Goal: Task Accomplishment & Management: Complete application form

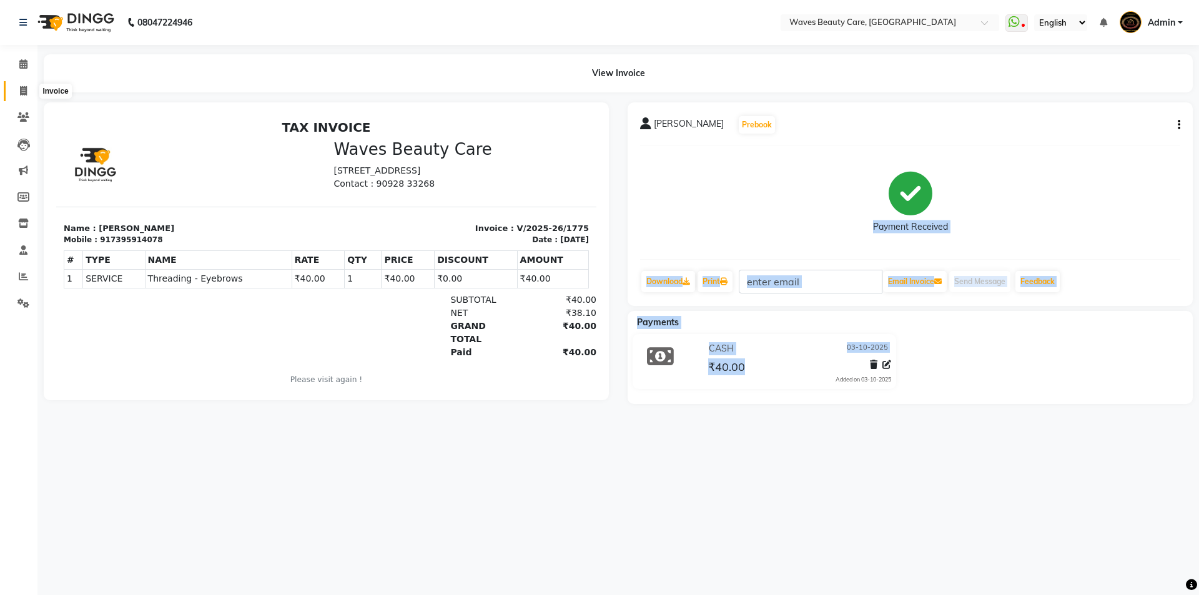
click at [19, 92] on span at bounding box center [23, 91] width 22 height 14
select select "service"
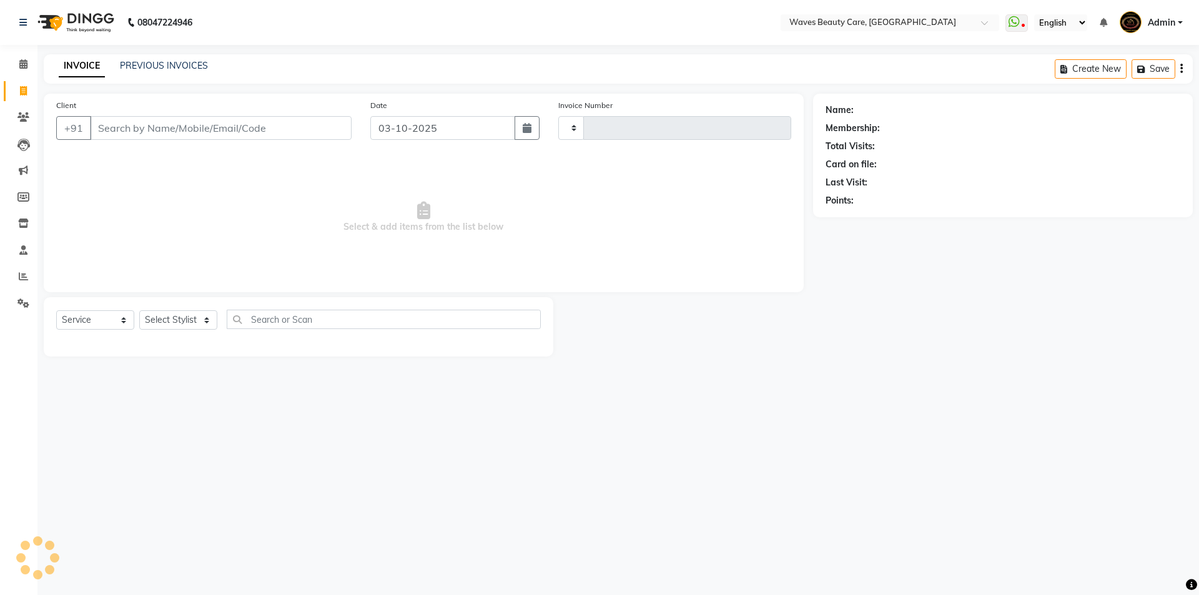
type input "1776"
select select "5946"
click at [146, 126] on input "Client" at bounding box center [221, 128] width 262 height 24
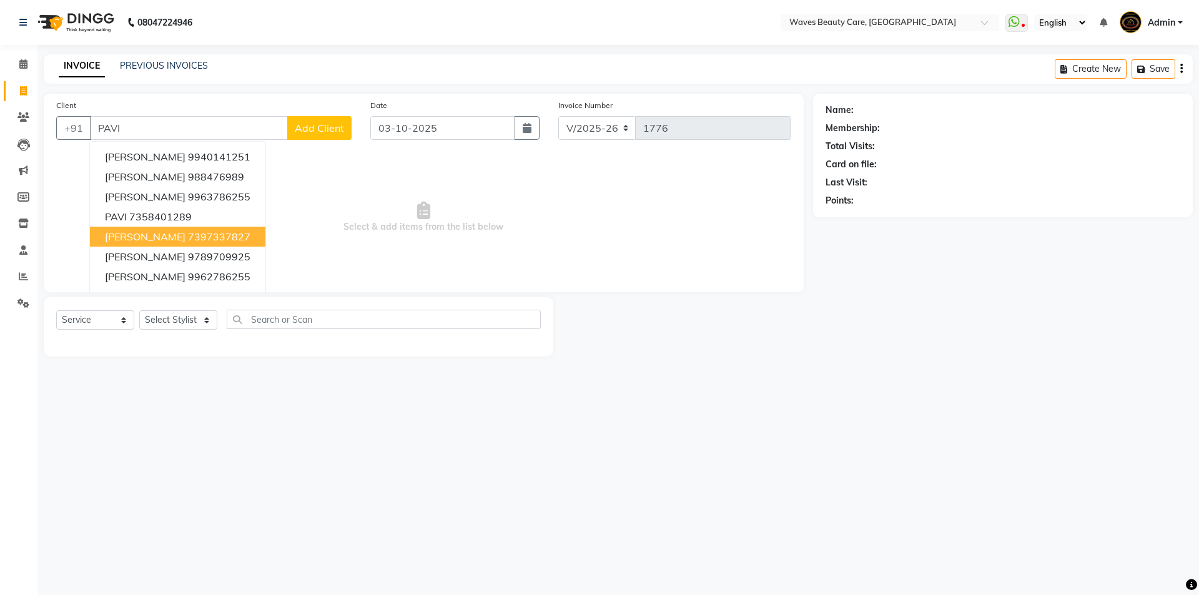
click at [215, 234] on ngb-highlight "7397337827" at bounding box center [219, 236] width 62 height 12
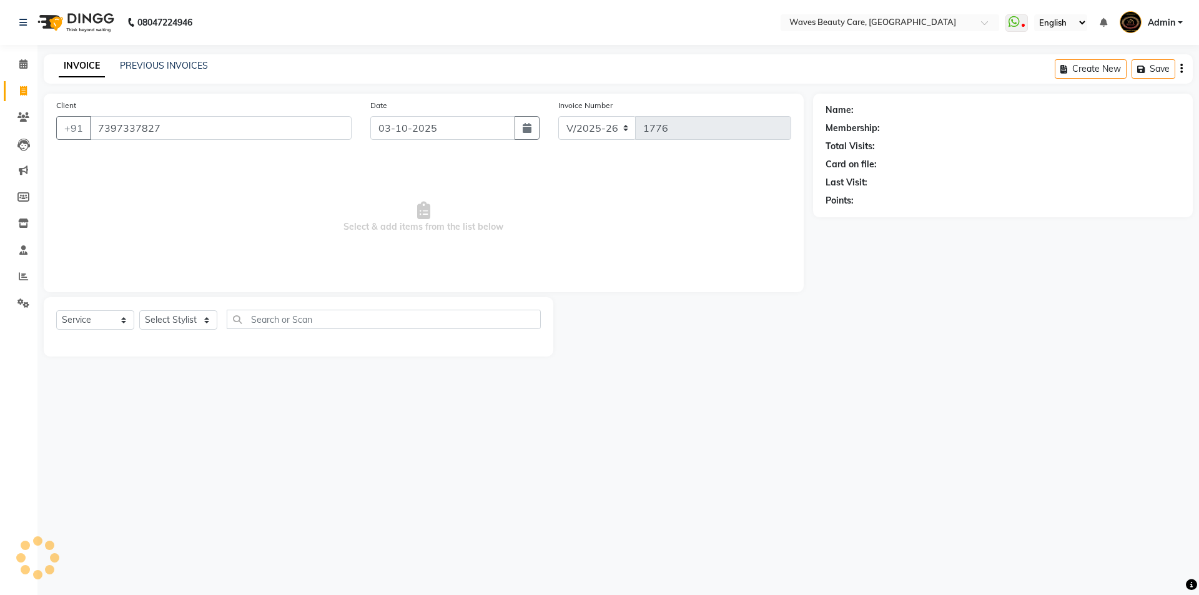
type input "7397337827"
click at [211, 323] on select "Select Stylist ANJU DIVYA Yoganandhi [PERSON_NAME]" at bounding box center [178, 319] width 78 height 19
select select "42275"
click at [139, 310] on select "Select Stylist ANJU DIVYA Yoganandhi [PERSON_NAME]" at bounding box center [178, 319] width 78 height 19
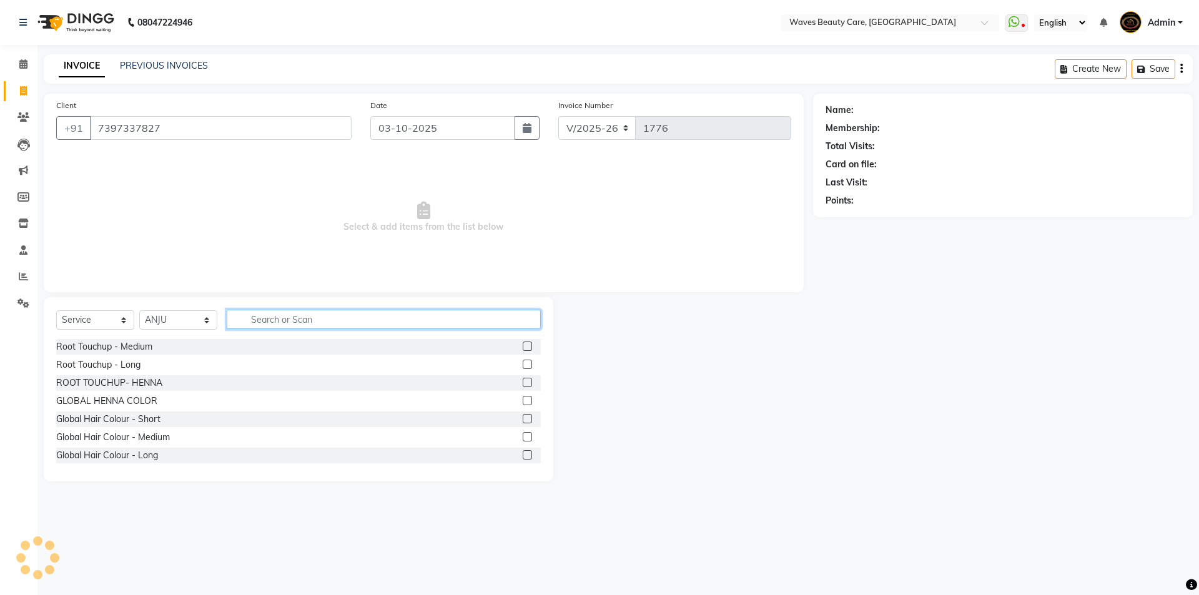
click at [293, 328] on input "text" at bounding box center [384, 319] width 314 height 19
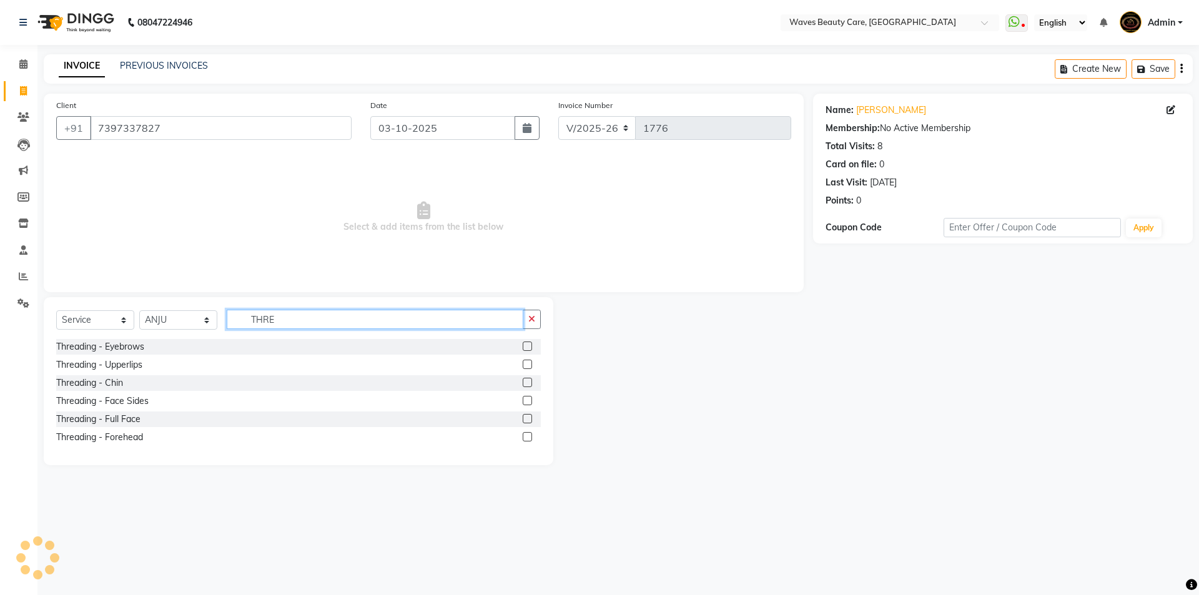
type input "THRE"
click at [524, 343] on label at bounding box center [527, 346] width 9 height 9
click at [524, 343] on input "checkbox" at bounding box center [527, 347] width 8 height 8
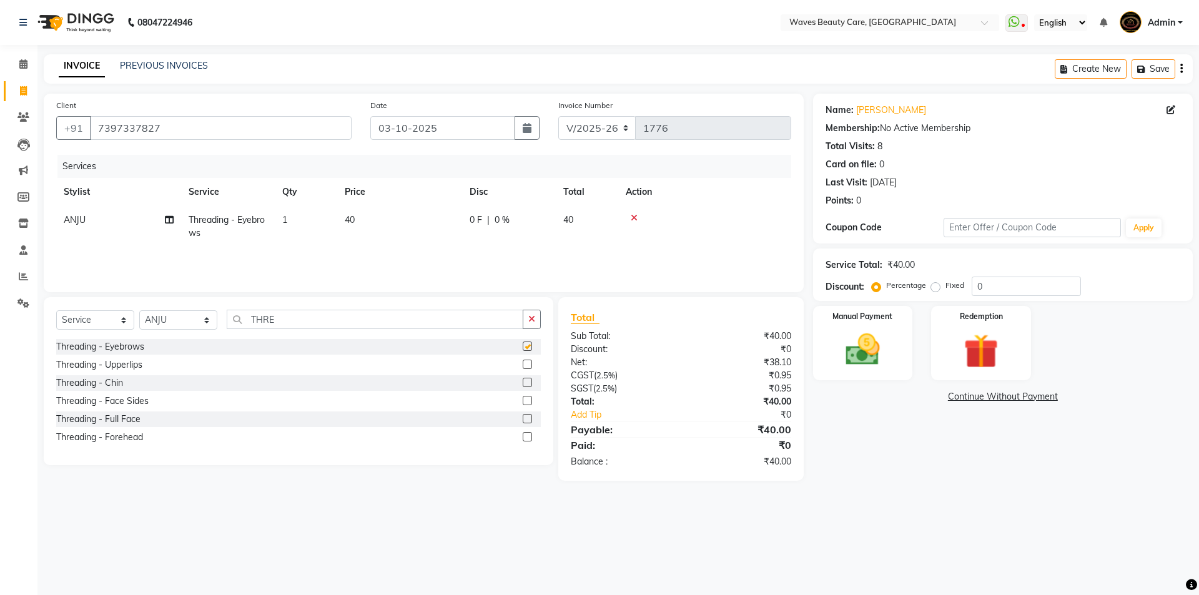
checkbox input "false"
click at [839, 376] on div "Manual Payment" at bounding box center [863, 343] width 104 height 77
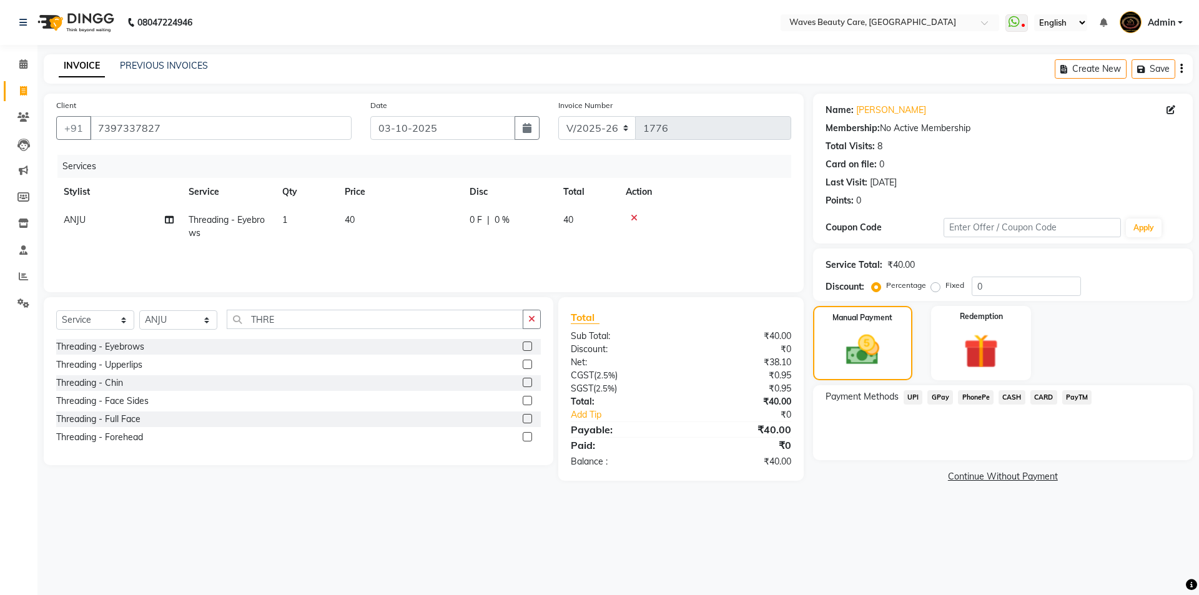
click at [1015, 398] on span "CASH" at bounding box center [1012, 397] width 27 height 14
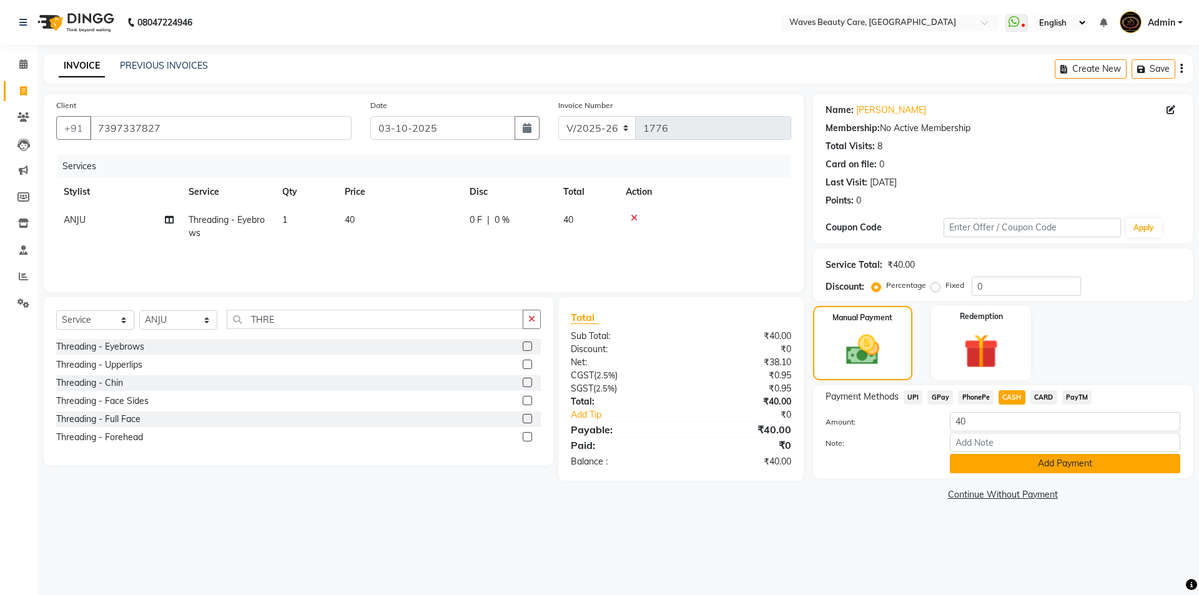
click at [993, 464] on button "Add Payment" at bounding box center [1065, 463] width 230 height 19
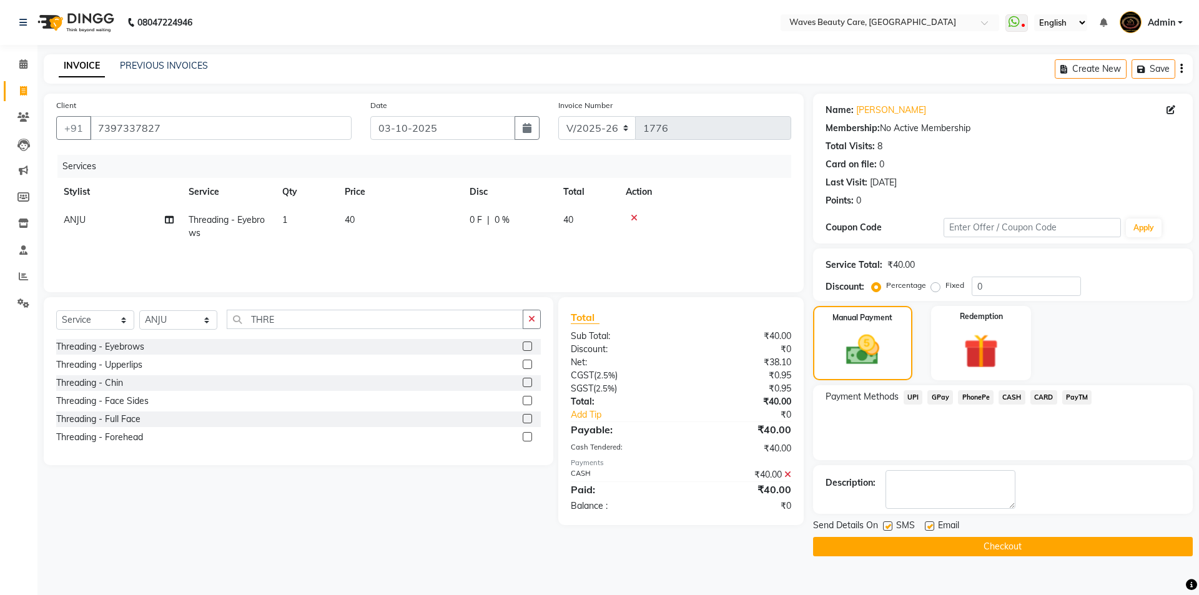
click at [965, 545] on button "Checkout" at bounding box center [1003, 546] width 380 height 19
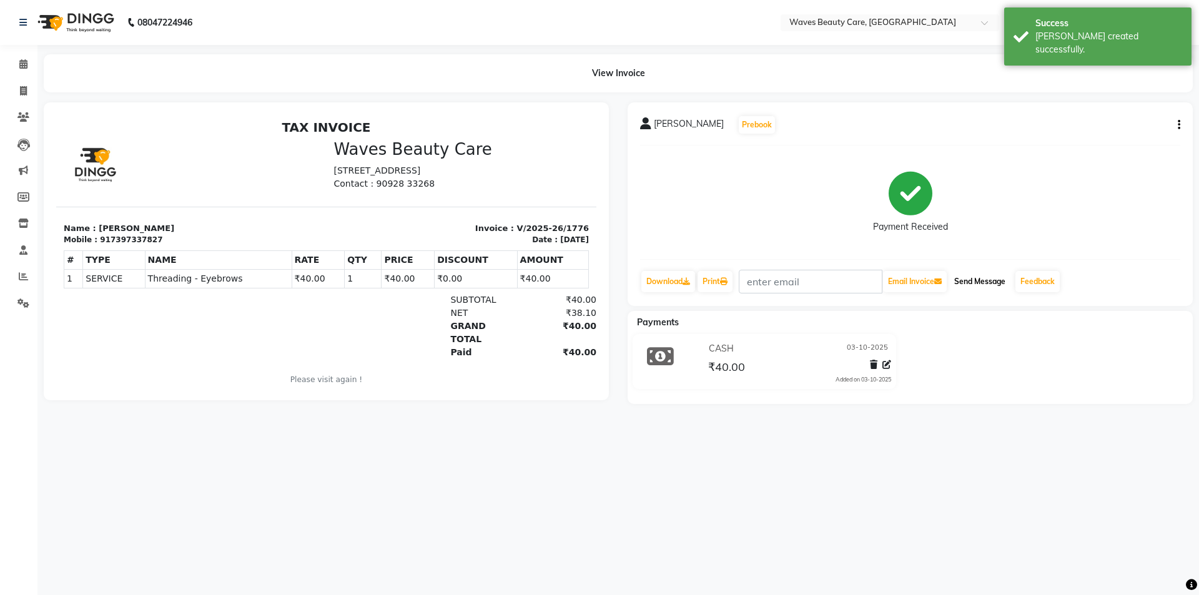
click at [965, 285] on button "Send Message" at bounding box center [979, 281] width 61 height 21
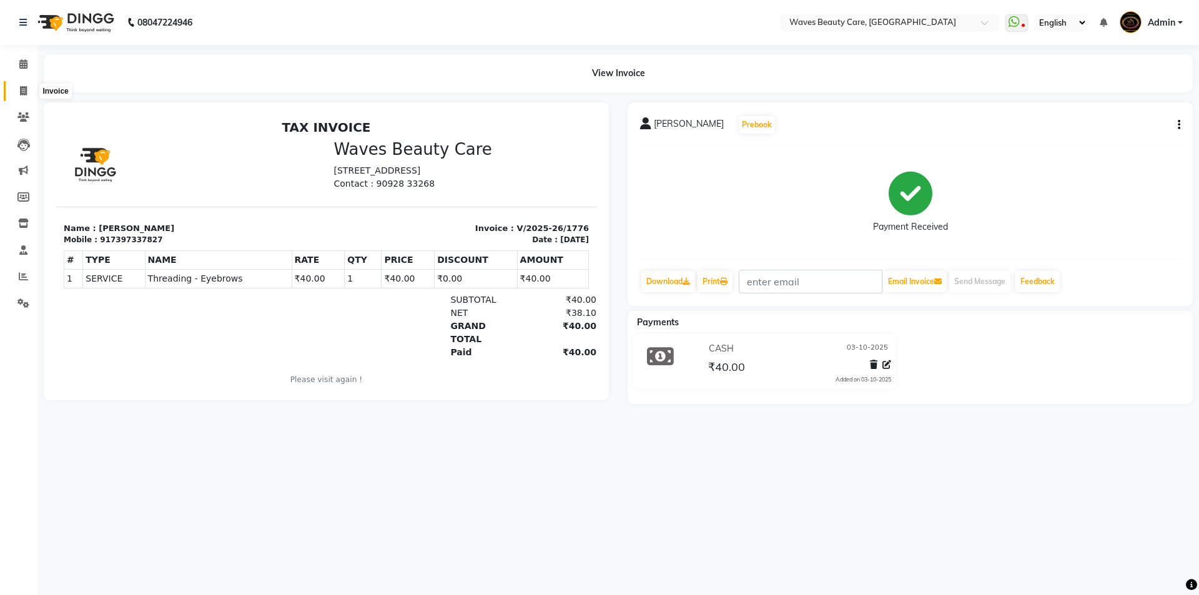
click at [20, 93] on icon at bounding box center [23, 90] width 7 height 9
select select "5946"
select select "service"
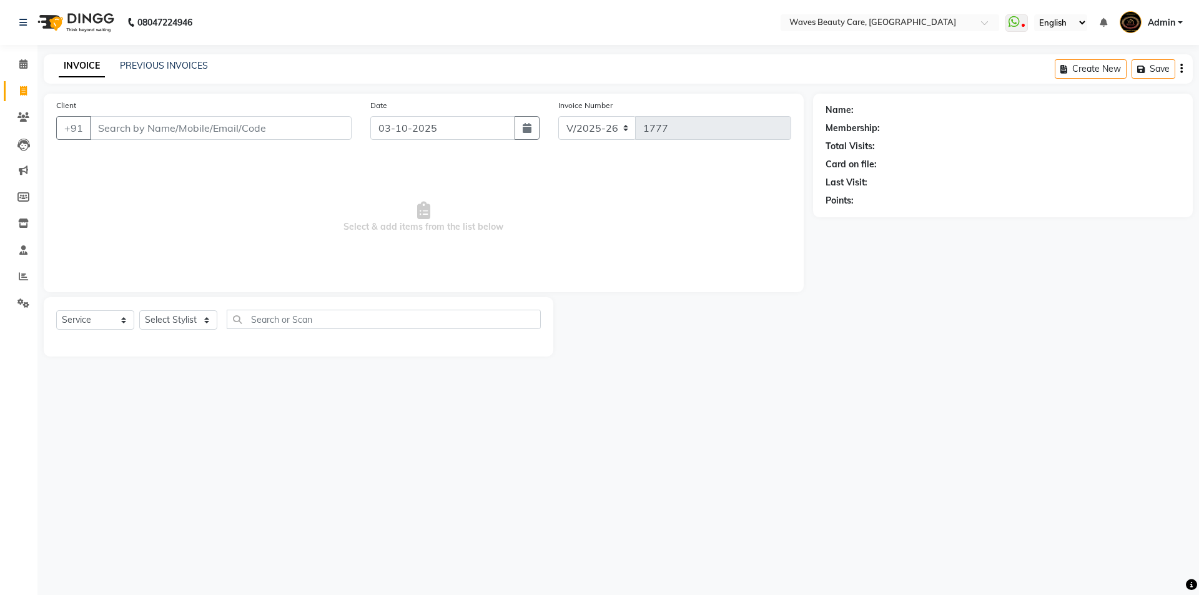
click at [129, 127] on input "Client" at bounding box center [221, 128] width 262 height 24
click at [115, 124] on input "Client" at bounding box center [221, 128] width 262 height 24
click at [144, 162] on ngb-highlight "9677310 989" at bounding box center [176, 157] width 65 height 12
type input "9677310989"
click at [177, 323] on select "Select Stylist ANJU DIVYA Yoganandhi [PERSON_NAME]" at bounding box center [178, 319] width 78 height 19
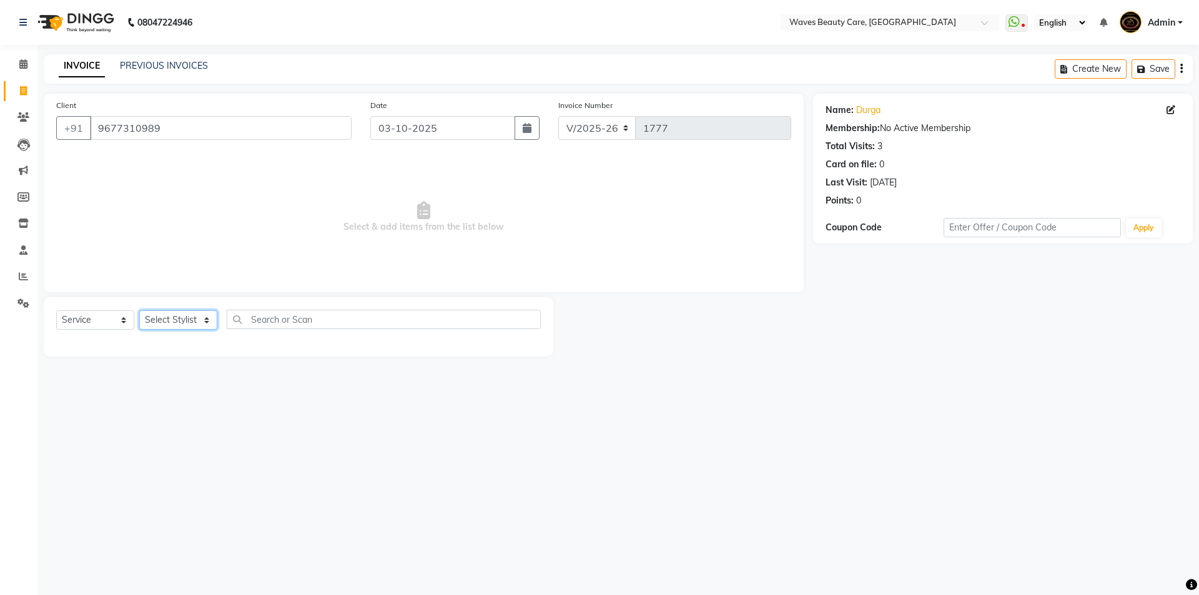
select select "42275"
click at [139, 310] on select "Select Stylist ANJU DIVYA Yoganandhi [PERSON_NAME]" at bounding box center [178, 319] width 78 height 19
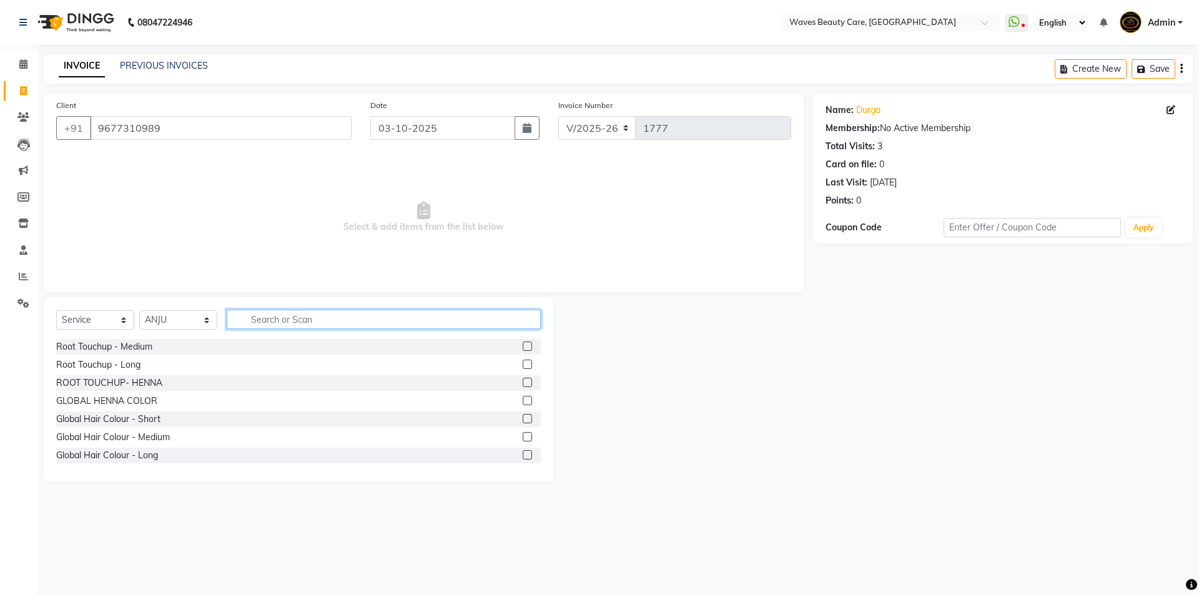
click at [259, 315] on input "text" at bounding box center [384, 319] width 314 height 19
type input "HAIR"
click at [131, 452] on div "Hair Styling - Classic Hair Cut" at bounding box center [115, 455] width 119 height 13
checkbox input "false"
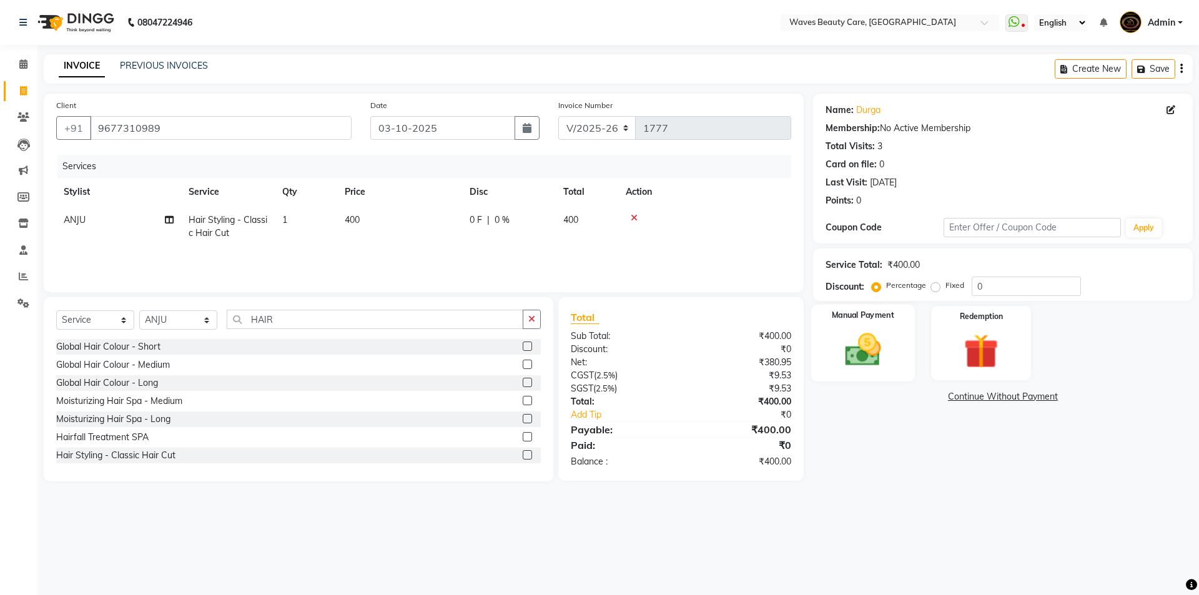
click at [838, 348] on img at bounding box center [863, 349] width 58 height 41
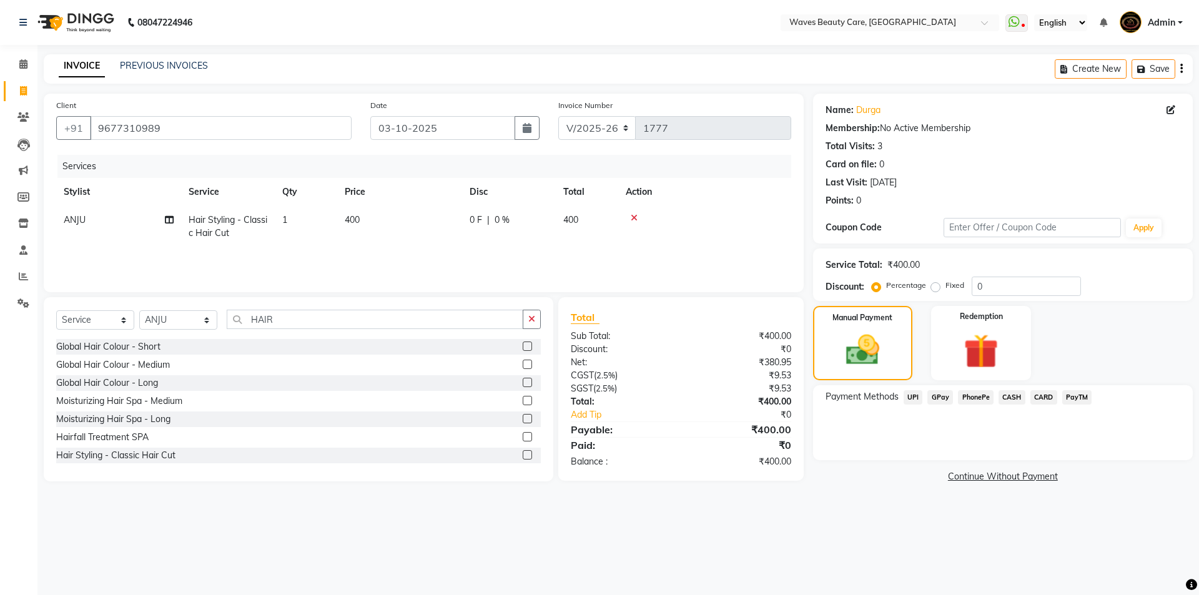
click at [1014, 398] on span "CASH" at bounding box center [1012, 397] width 27 height 14
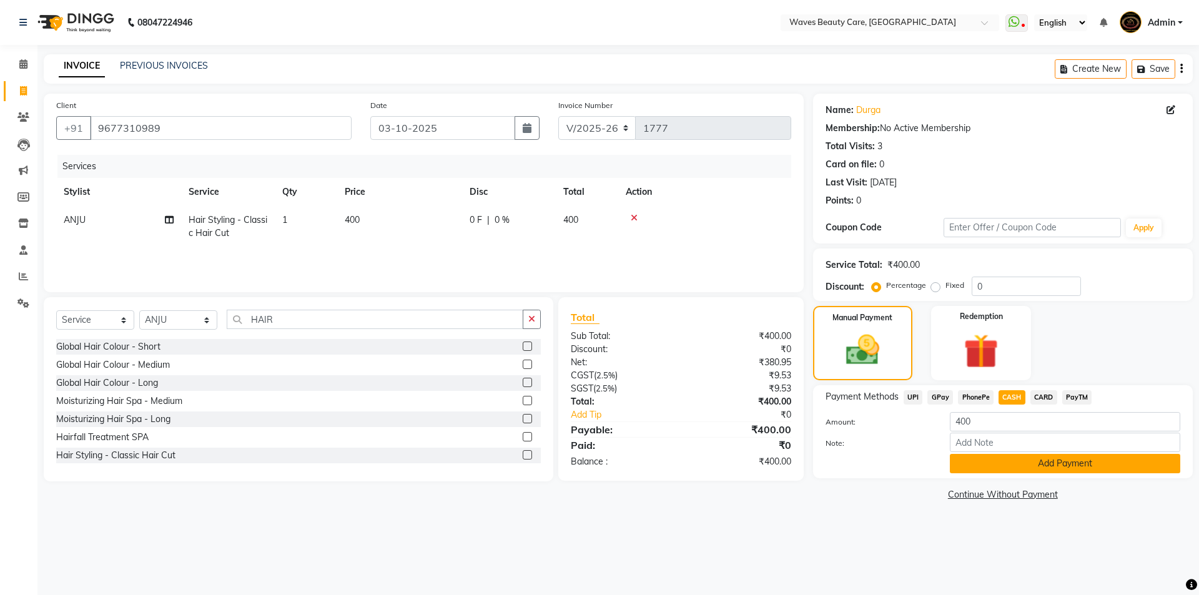
click at [1006, 462] on button "Add Payment" at bounding box center [1065, 463] width 230 height 19
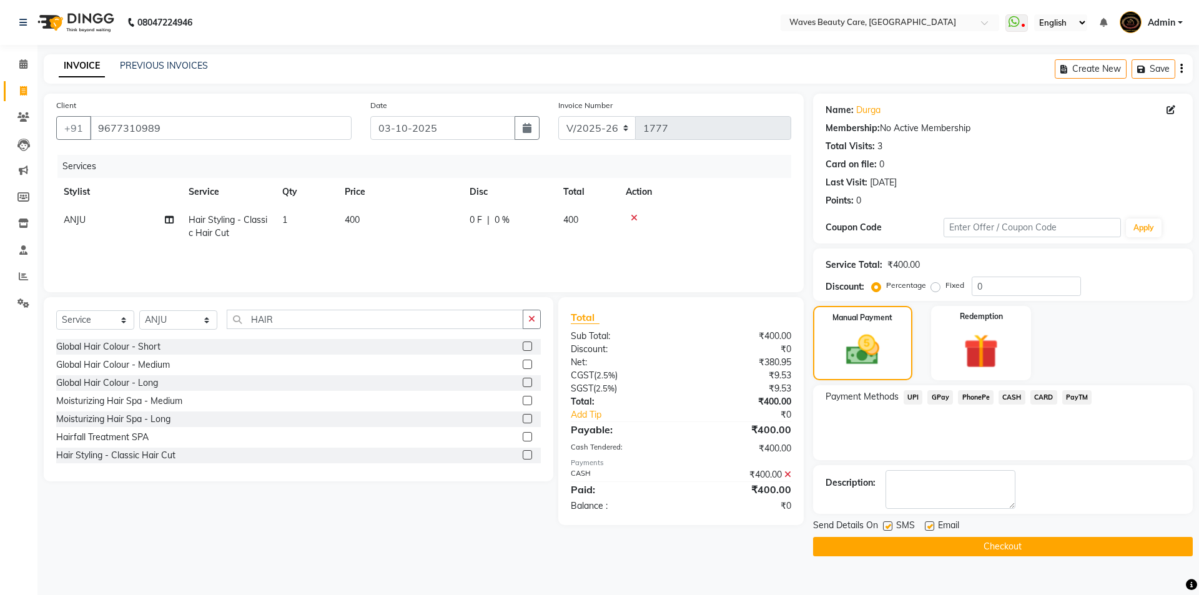
click at [963, 548] on button "Checkout" at bounding box center [1003, 546] width 380 height 19
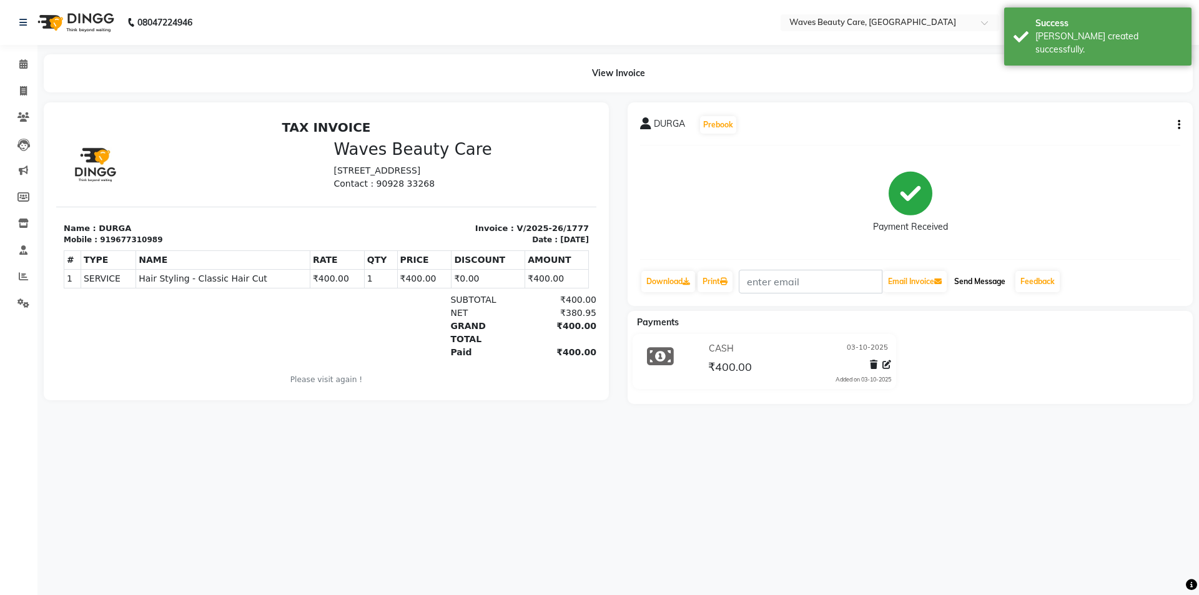
click at [968, 277] on button "Send Message" at bounding box center [979, 281] width 61 height 21
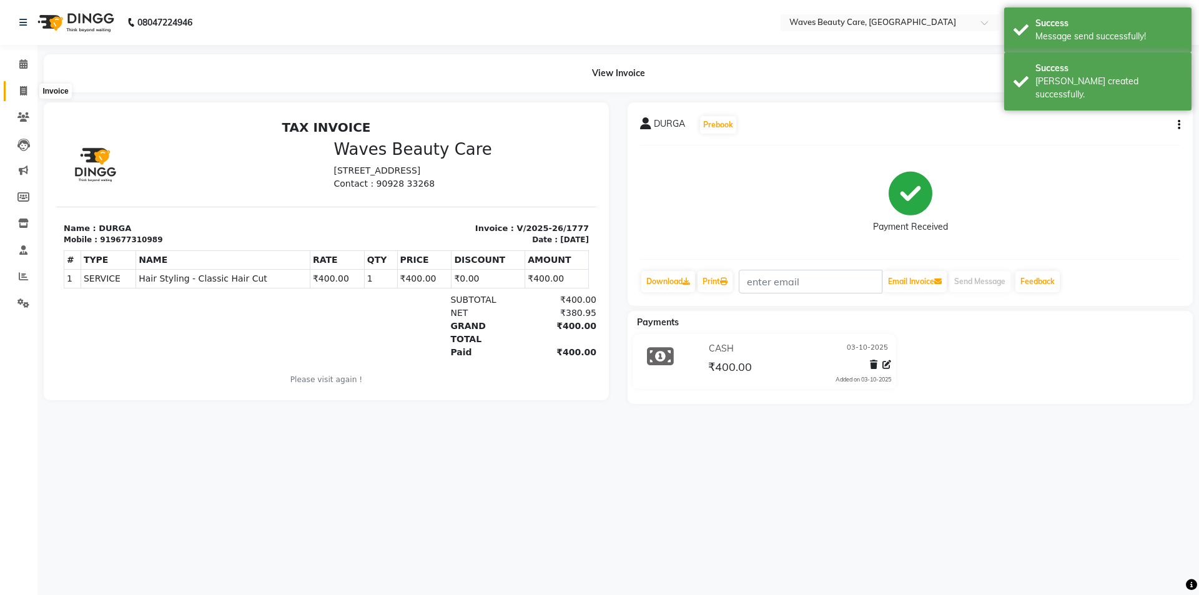
click at [28, 94] on span at bounding box center [23, 91] width 22 height 14
select select "5946"
select select "service"
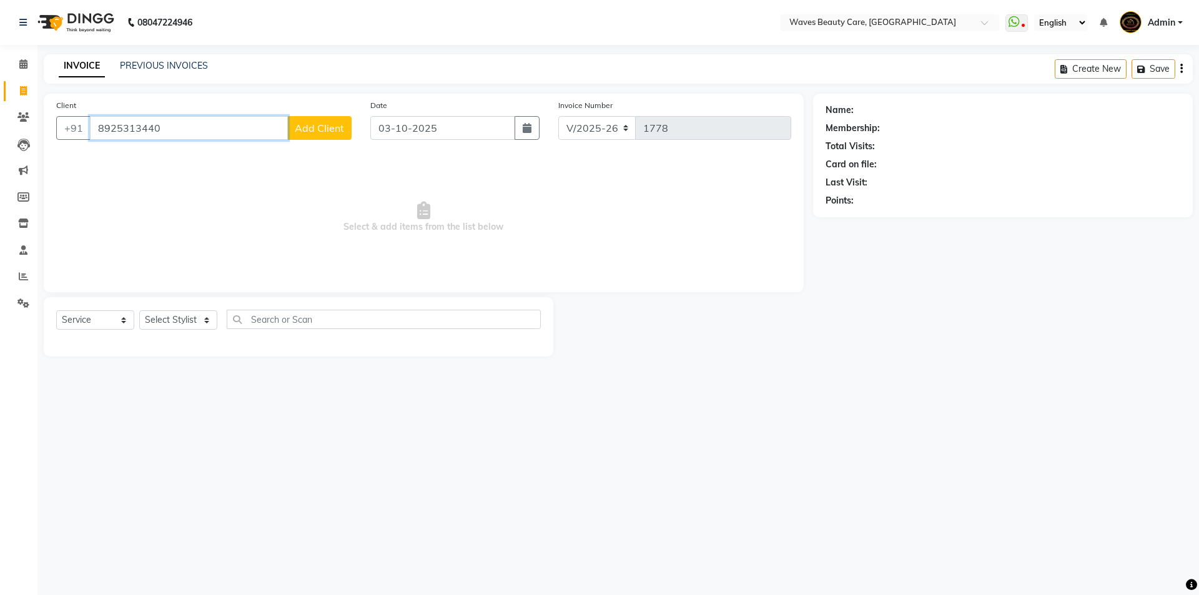
type input "8925313440"
click at [300, 125] on span "Add Client" at bounding box center [319, 128] width 49 height 12
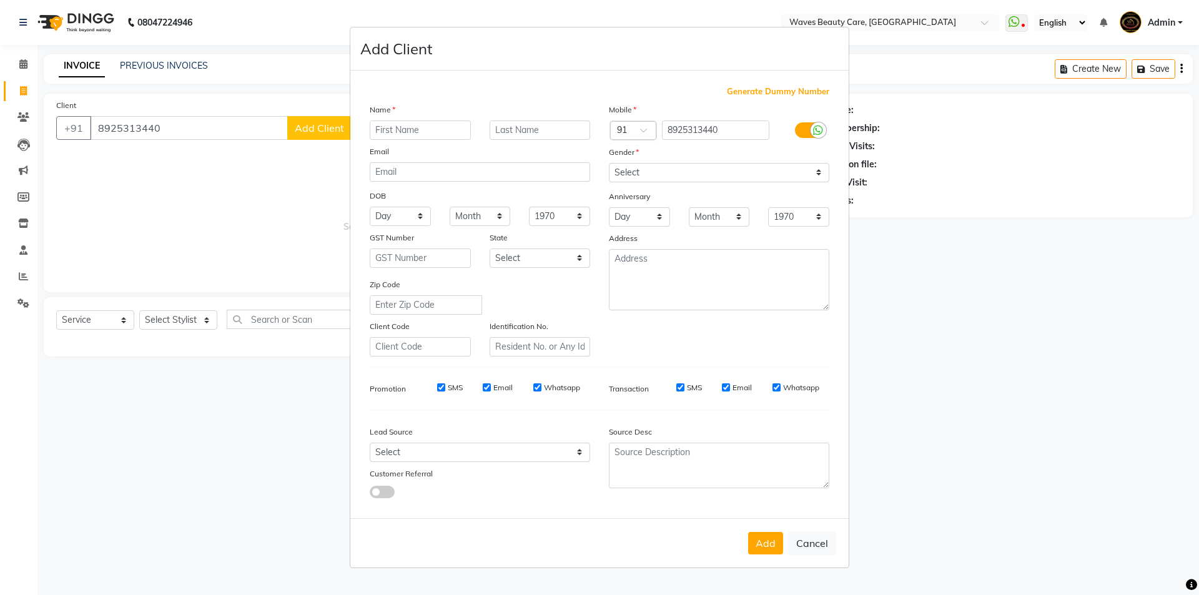
click at [405, 128] on input "text" at bounding box center [420, 130] width 101 height 19
type input "p"
type input "PRIYANKA"
click at [646, 173] on select "Select [DEMOGRAPHIC_DATA] [DEMOGRAPHIC_DATA] Other Prefer Not To Say" at bounding box center [719, 172] width 220 height 19
select select "[DEMOGRAPHIC_DATA]"
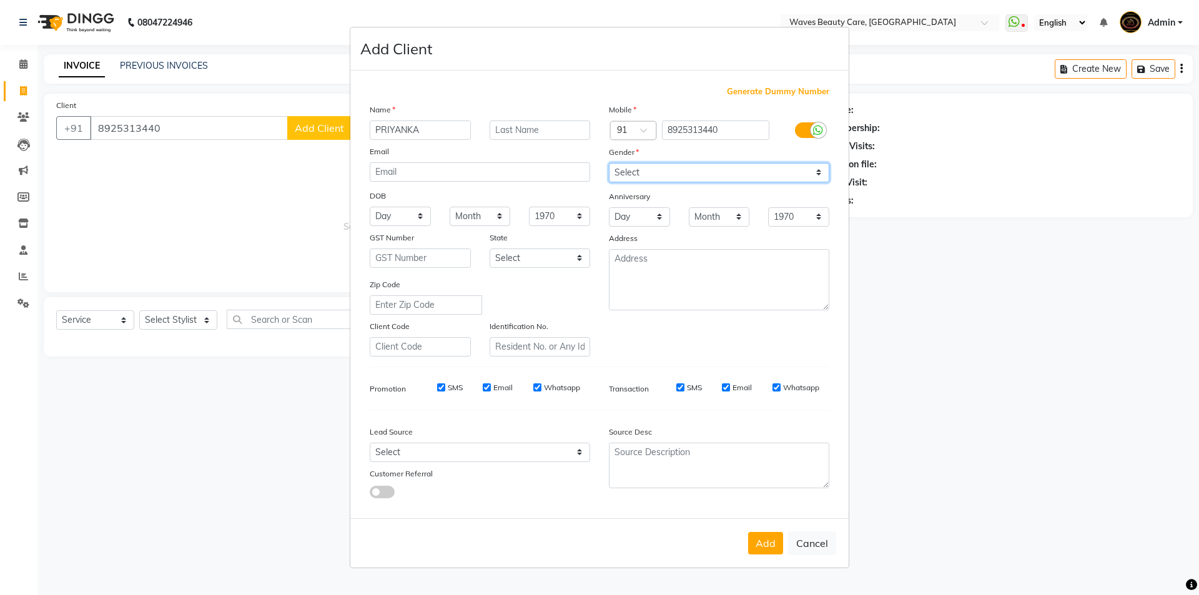
click at [609, 163] on select "Select [DEMOGRAPHIC_DATA] [DEMOGRAPHIC_DATA] Other Prefer Not To Say" at bounding box center [719, 172] width 220 height 19
click at [761, 540] on button "Add" at bounding box center [765, 543] width 35 height 22
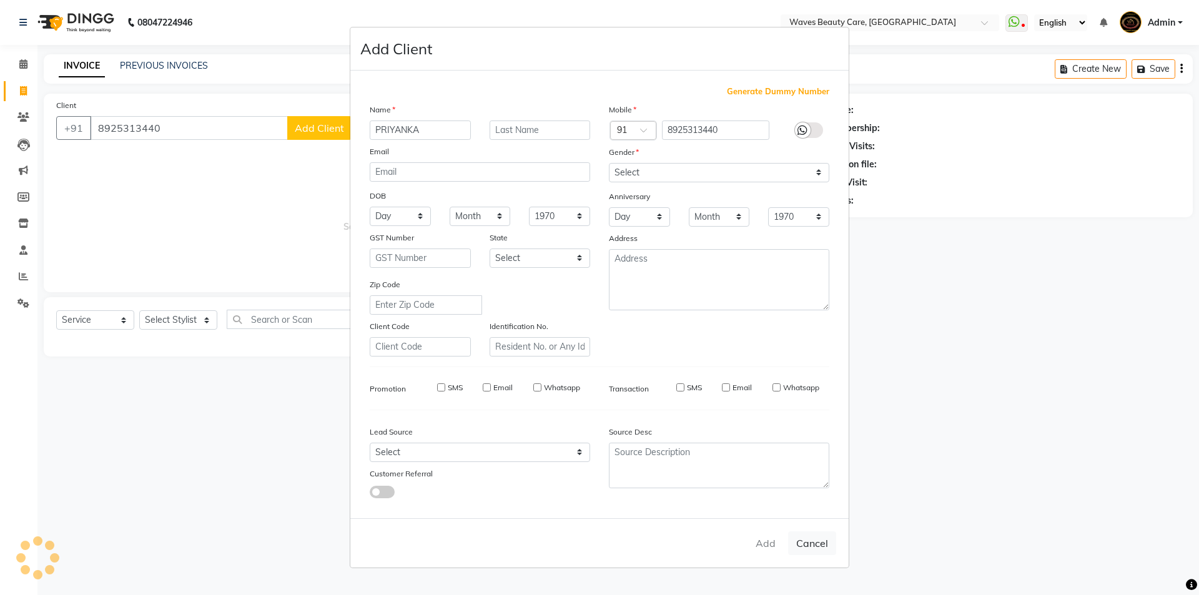
select select
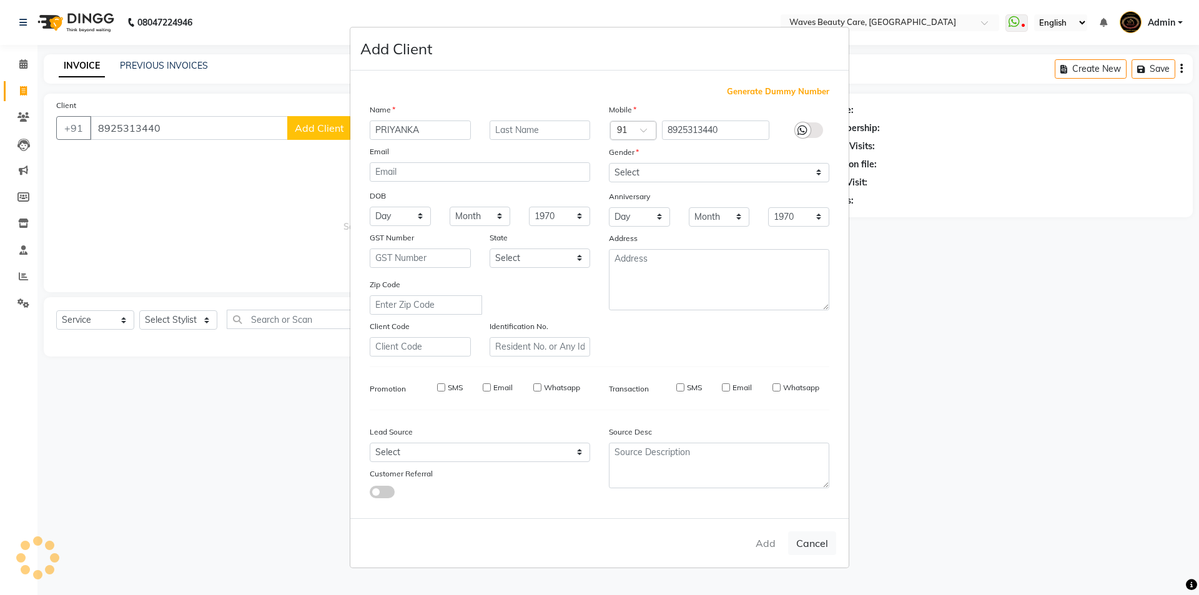
select select
checkbox input "false"
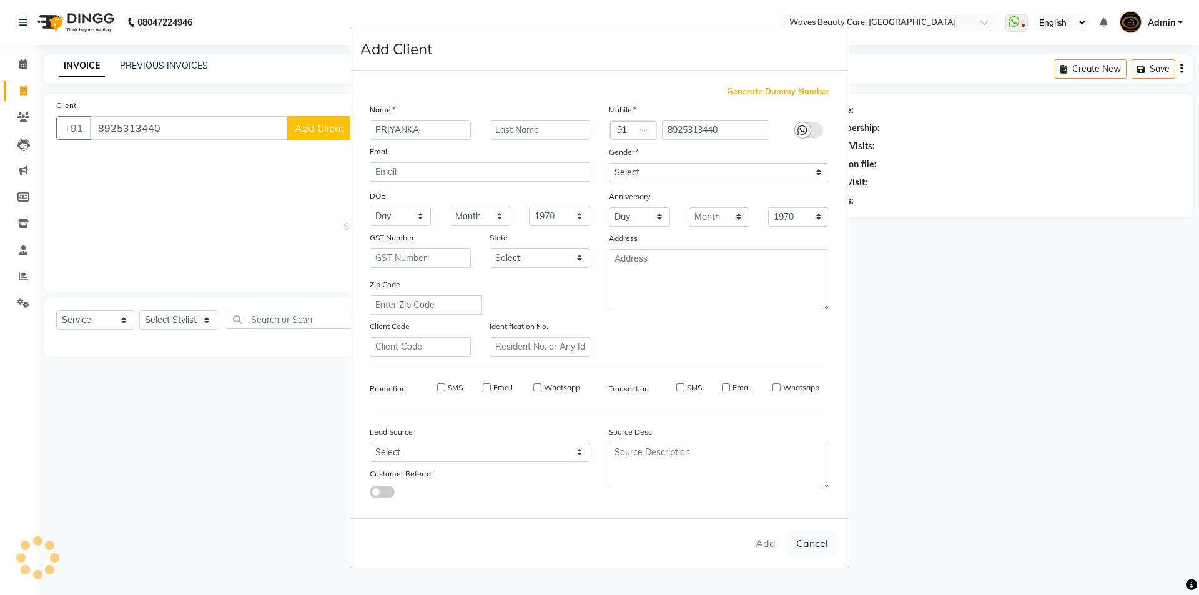
checkbox input "false"
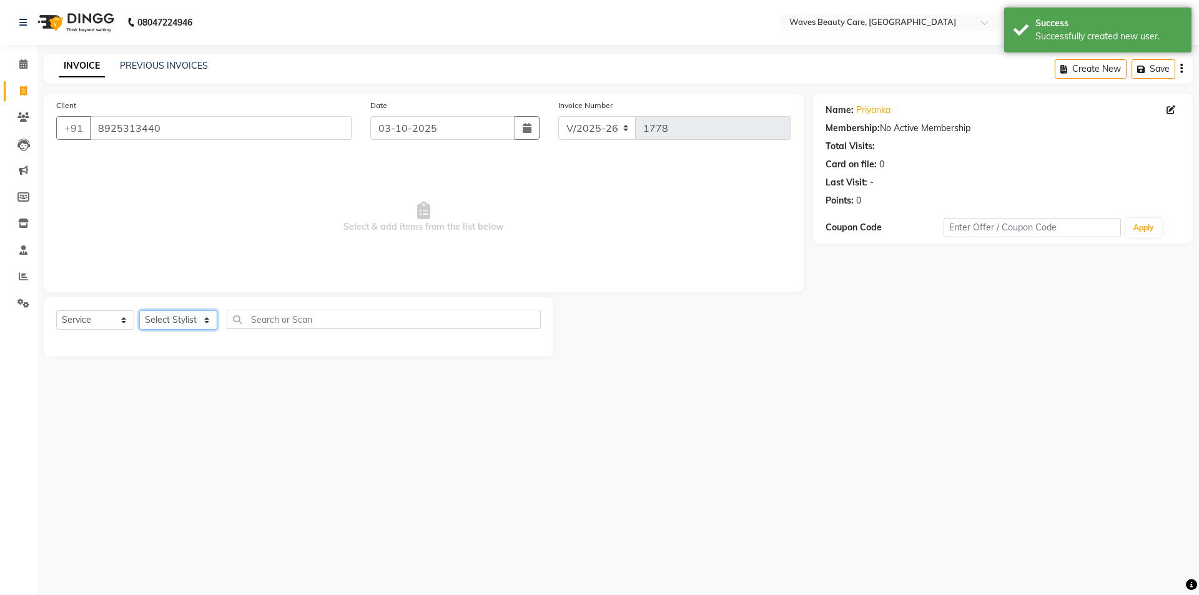
click at [198, 317] on select "Select Stylist ANJU DIVYA Yoganandhi [PERSON_NAME]" at bounding box center [178, 319] width 78 height 19
select select "66638"
click at [139, 310] on select "Select Stylist ANJU DIVYA Yoganandhi [PERSON_NAME]" at bounding box center [178, 319] width 78 height 19
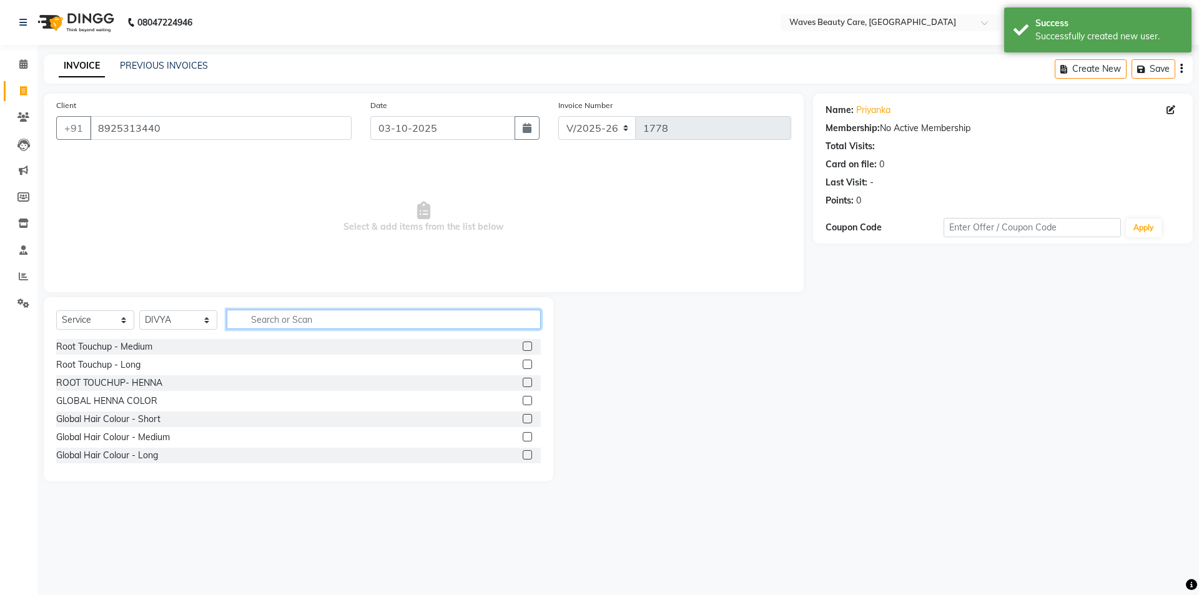
click at [244, 317] on input "text" at bounding box center [384, 319] width 314 height 19
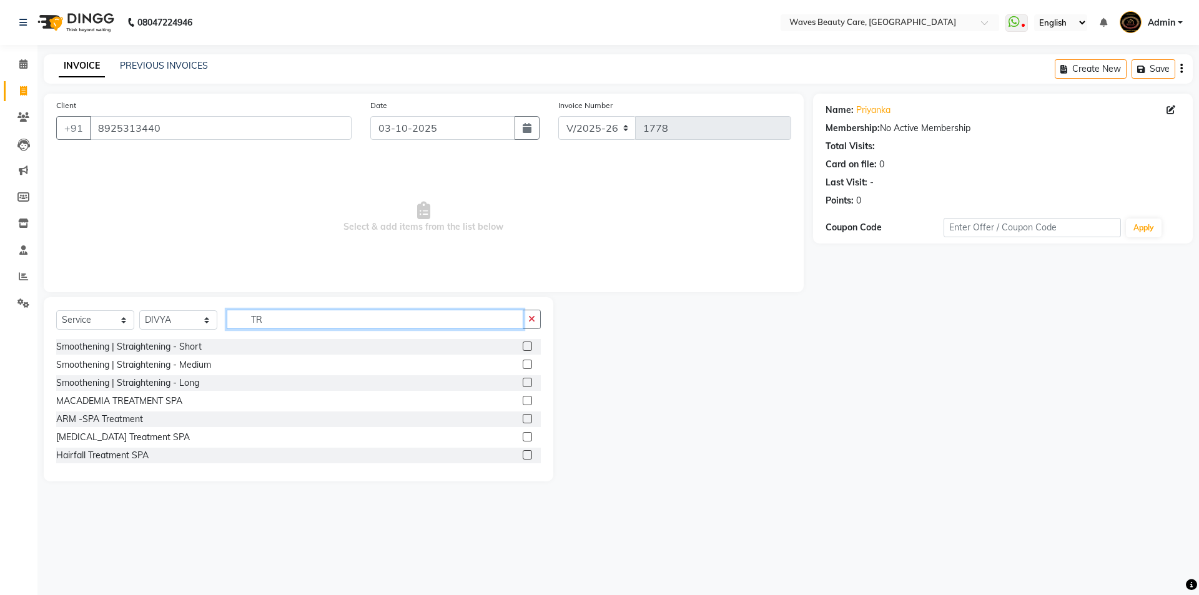
type input "T"
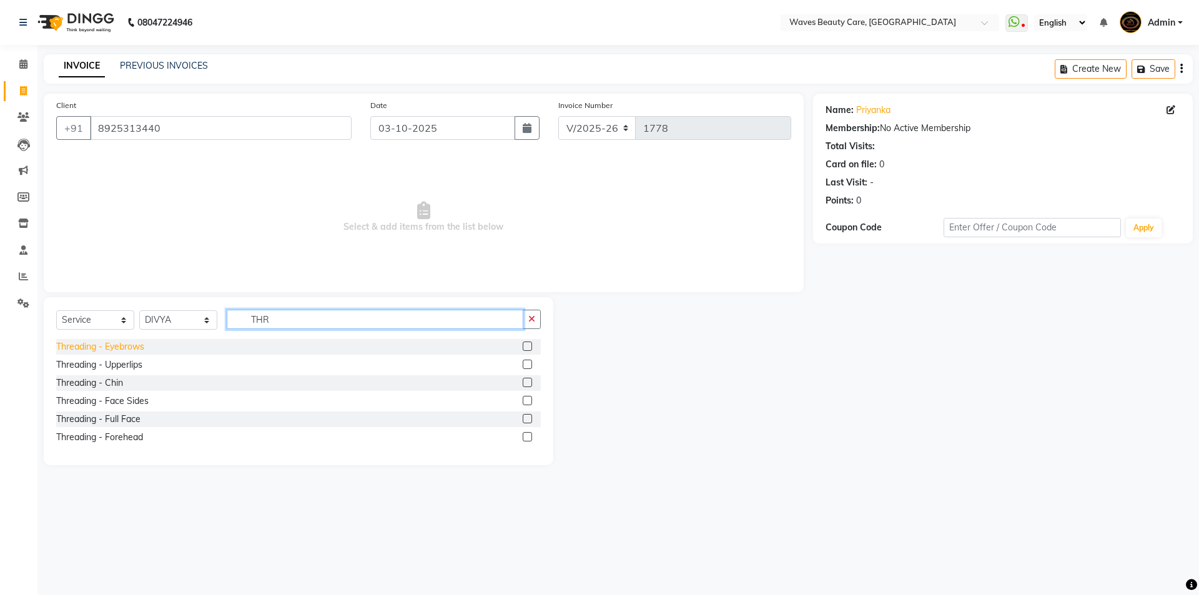
type input "THR"
click at [119, 347] on div "Threading - Eyebrows" at bounding box center [100, 346] width 88 height 13
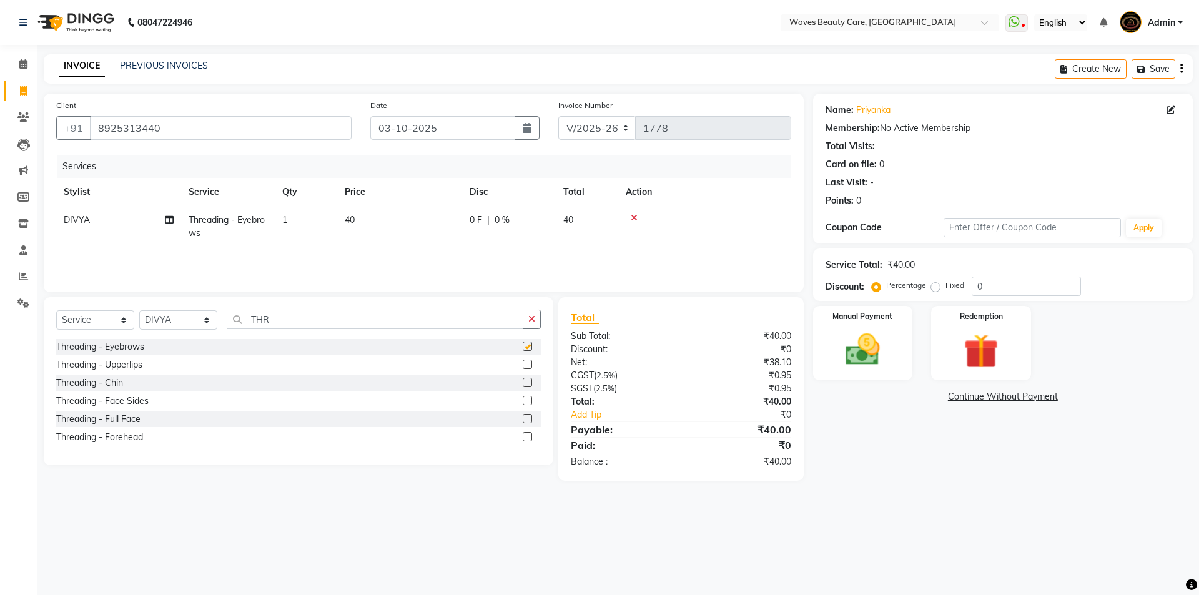
checkbox input "false"
click at [866, 356] on img at bounding box center [863, 349] width 58 height 41
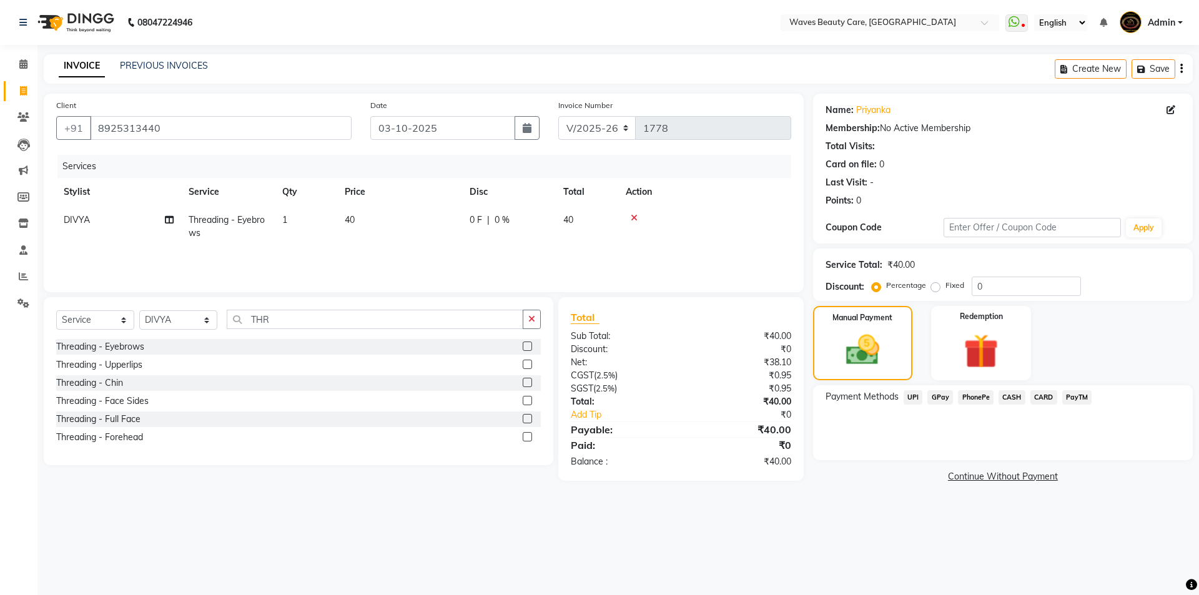
click at [943, 397] on span "GPay" at bounding box center [940, 397] width 26 height 14
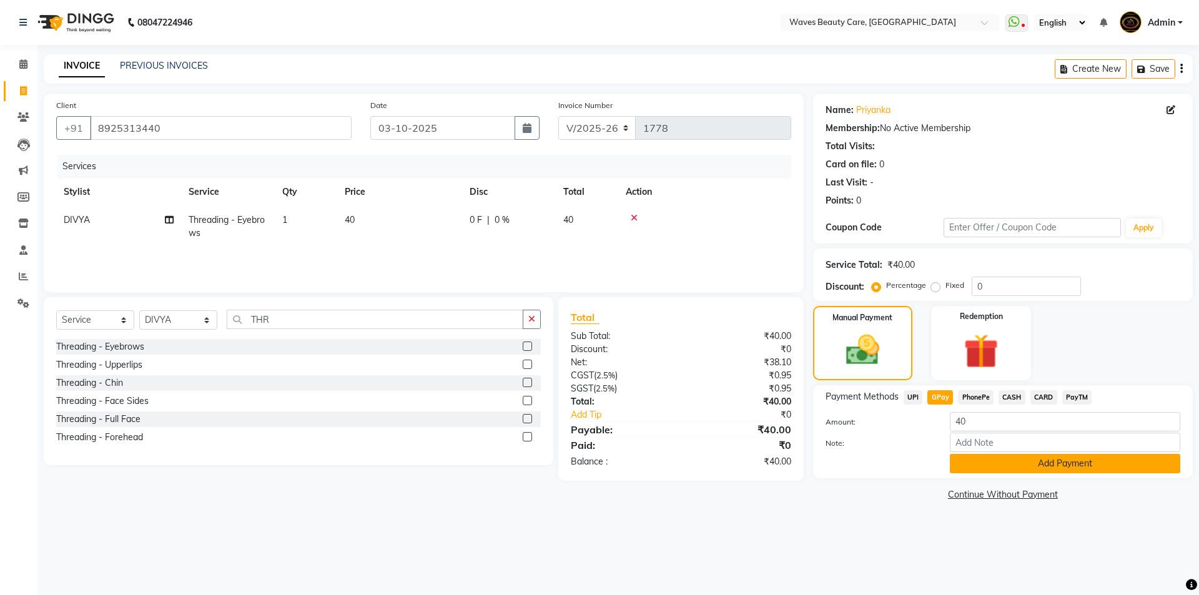
click at [974, 462] on button "Add Payment" at bounding box center [1065, 463] width 230 height 19
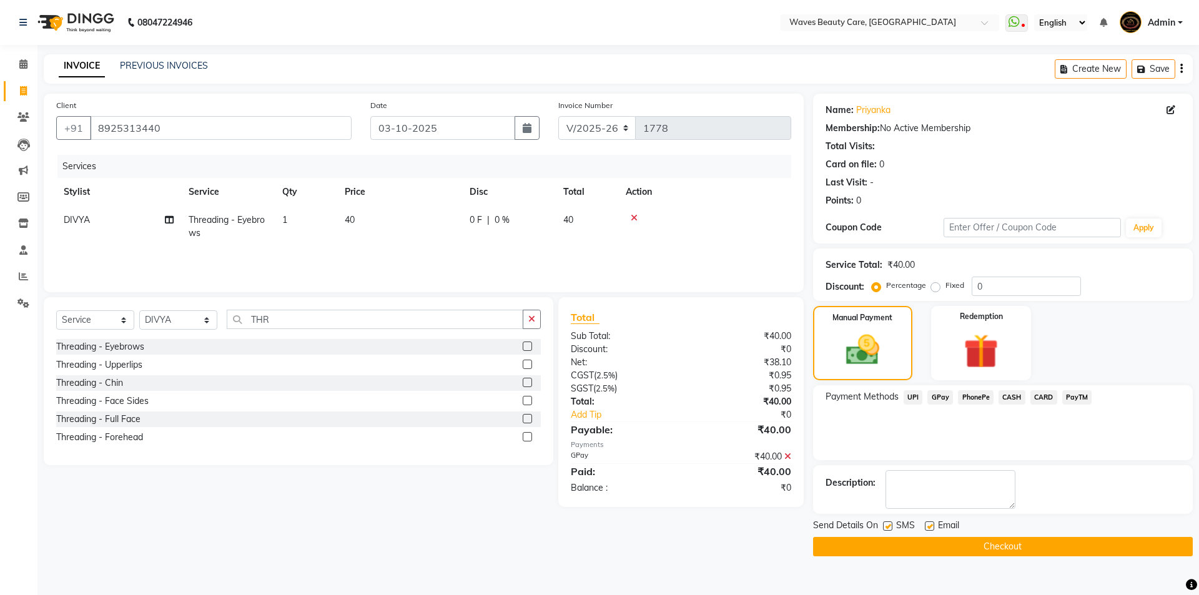
click at [945, 545] on button "Checkout" at bounding box center [1003, 546] width 380 height 19
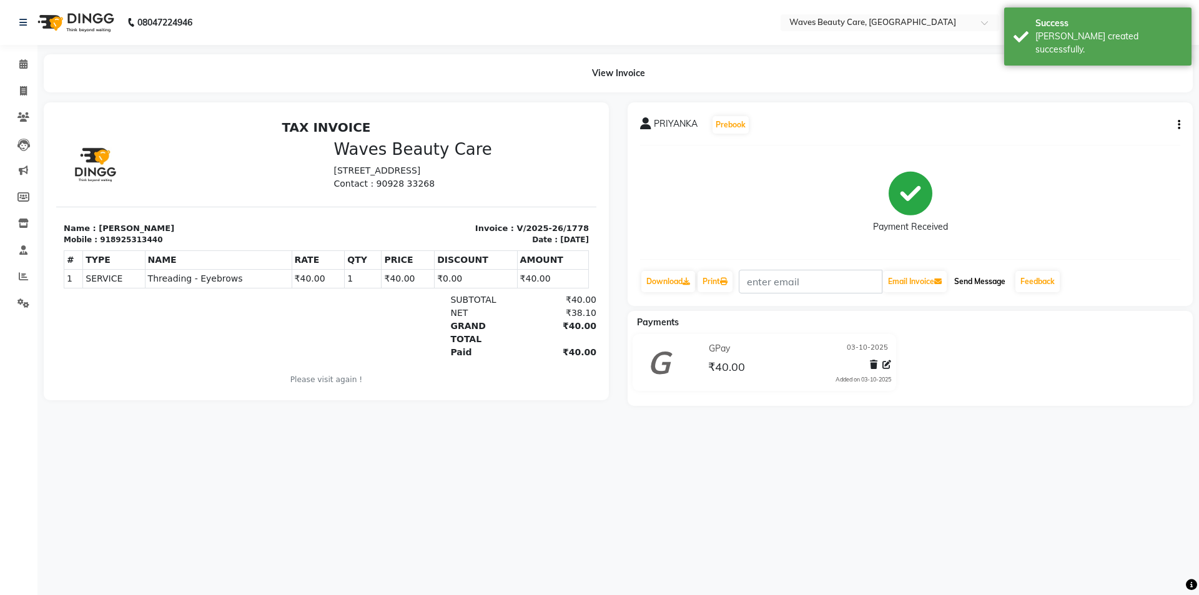
click at [989, 281] on button "Send Message" at bounding box center [979, 281] width 61 height 21
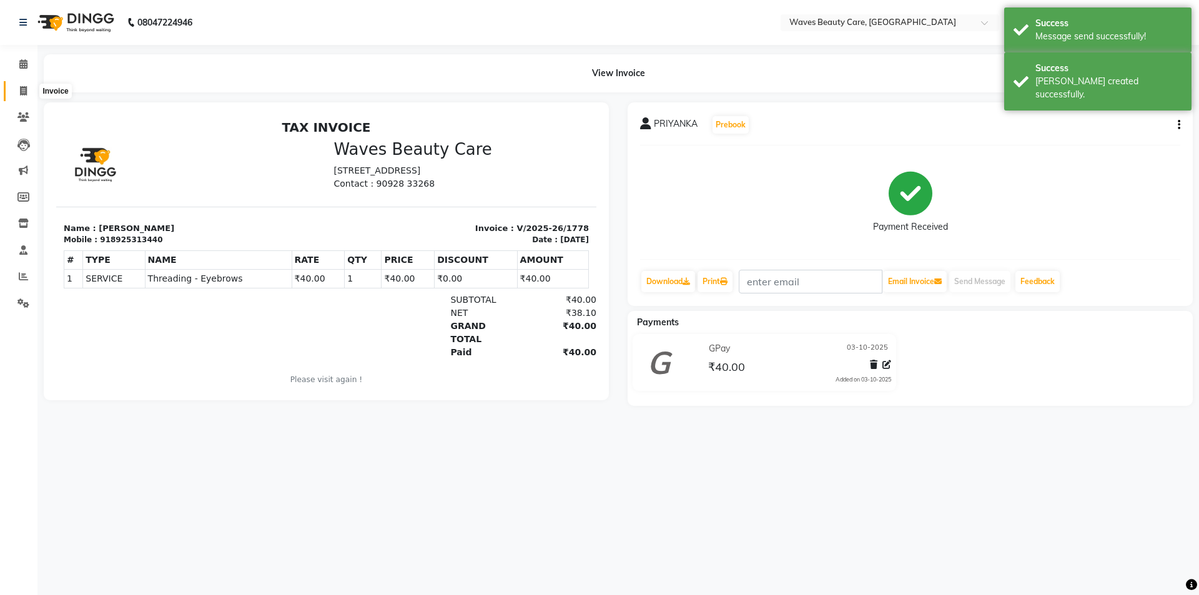
click at [26, 92] on icon at bounding box center [23, 90] width 7 height 9
select select "service"
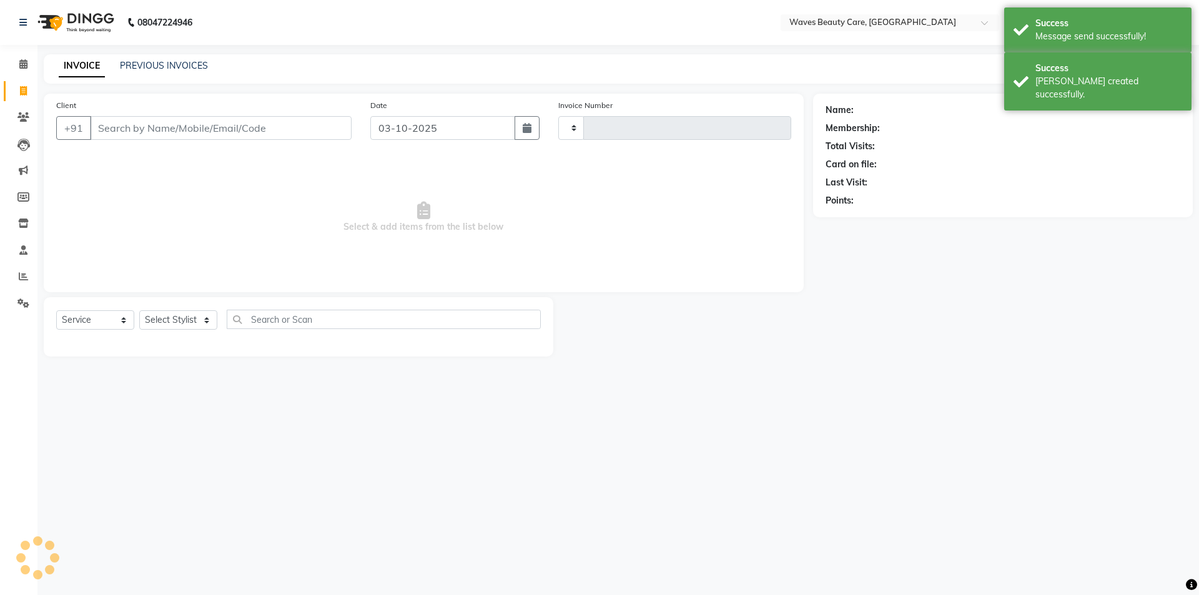
type input "1779"
select select "5946"
